Goal: Navigation & Orientation: Find specific page/section

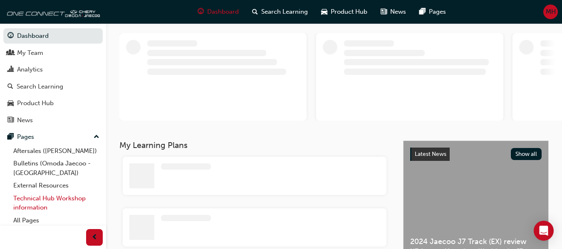
scroll to position [187, 0]
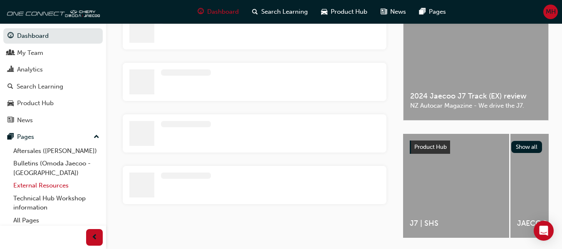
click at [42, 182] on link "External Resources" at bounding box center [56, 185] width 93 height 13
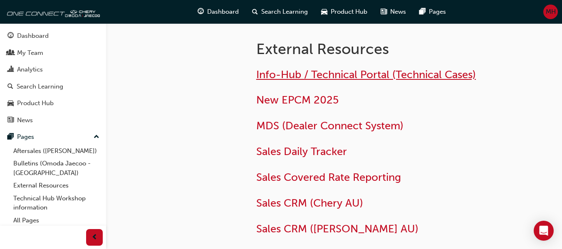
click at [288, 73] on span "Info-Hub / Technical Portal (Technical Cases)" at bounding box center [365, 74] width 219 height 13
